Goal: Information Seeking & Learning: Understand process/instructions

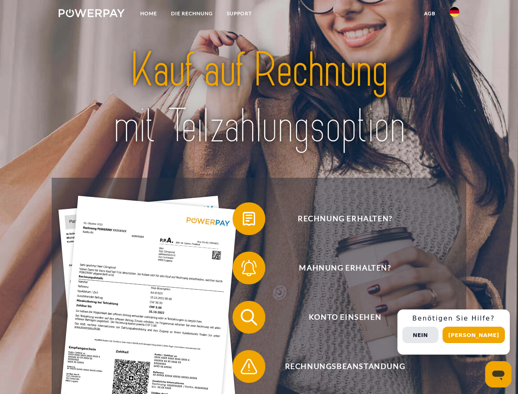
click at [92, 14] on img at bounding box center [92, 13] width 66 height 8
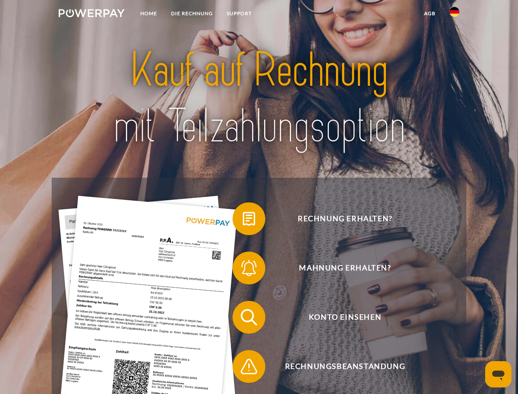
click at [455, 14] on img at bounding box center [455, 12] width 10 height 10
click at [430, 14] on link "agb" at bounding box center [429, 13] width 25 height 15
click at [243, 220] on span at bounding box center [236, 218] width 41 height 41
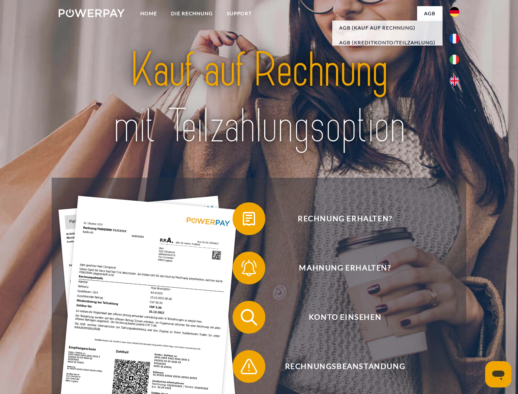
click at [243, 270] on span at bounding box center [236, 268] width 41 height 41
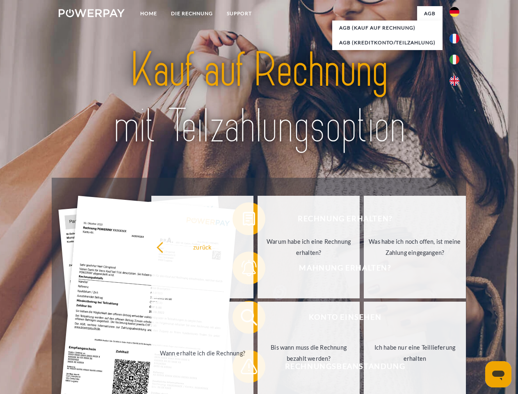
click at [258, 319] on link "Bis wann muss die Rechnung bezahlt werden?" at bounding box center [309, 353] width 102 height 103
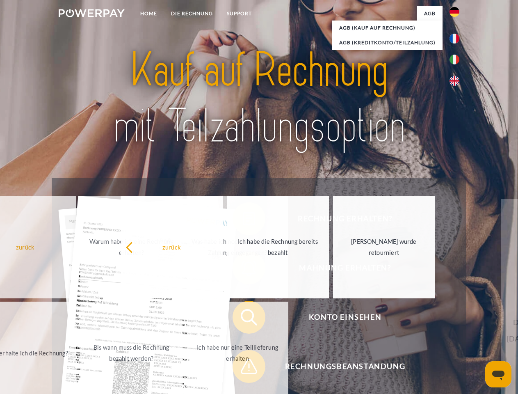
click at [243, 368] on span at bounding box center [236, 366] width 41 height 41
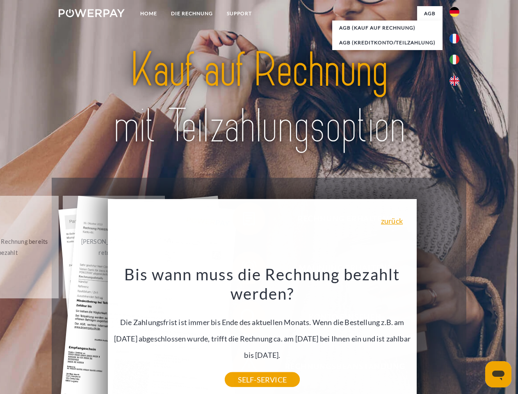
click at [457, 332] on div "Rechnung erhalten? Mahnung erhalten? Konto einsehen" at bounding box center [259, 342] width 415 height 328
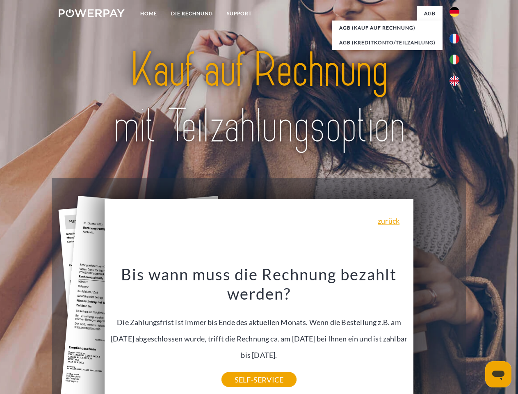
click at [437, 334] on span "Konto einsehen" at bounding box center [345, 317] width 201 height 33
click at [477, 335] on header "Home DIE RECHNUNG SUPPORT" at bounding box center [259, 283] width 518 height 567
